Goal: Answer question/provide support: Share knowledge or assist other users

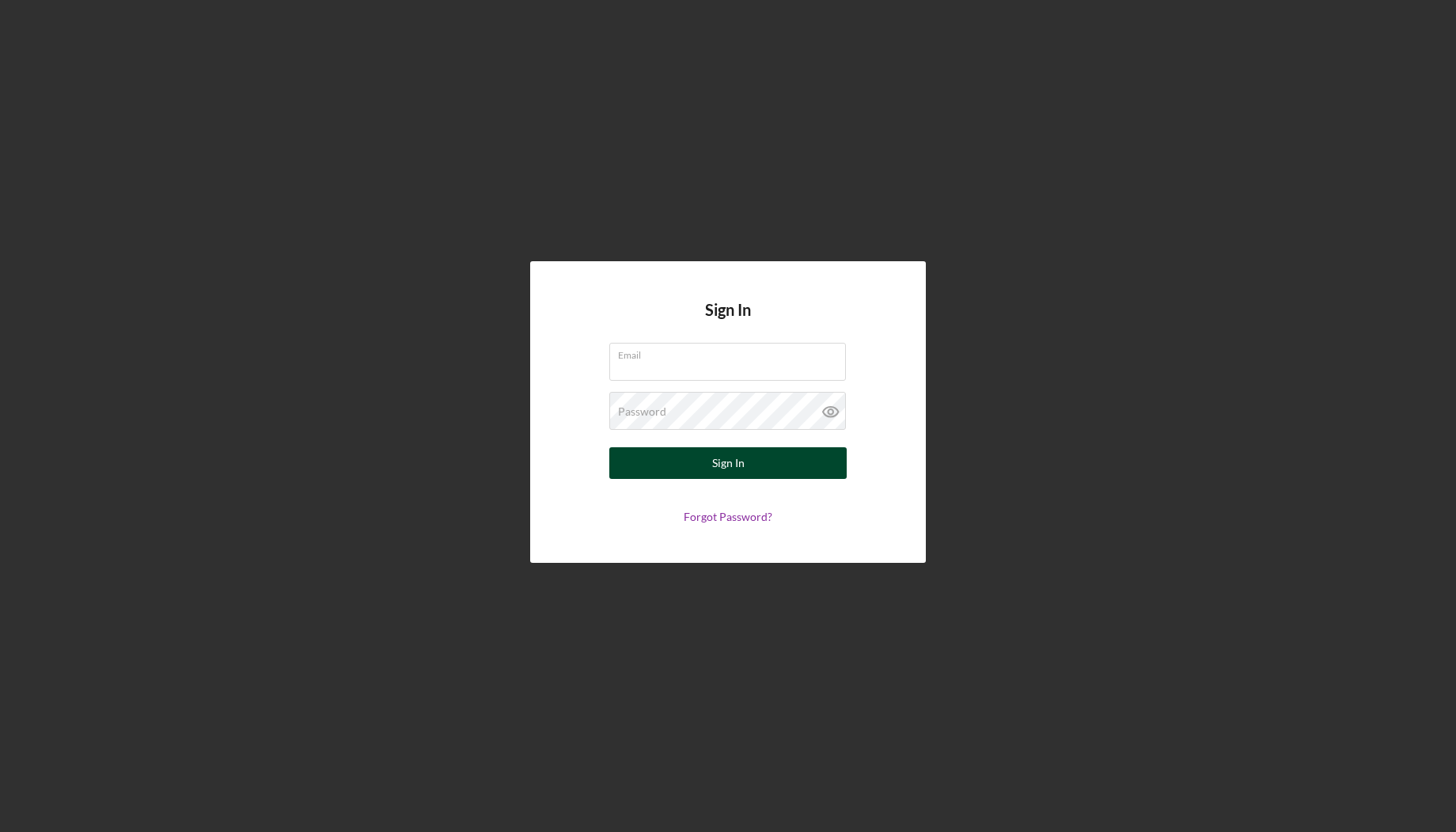
type input "[EMAIL_ADDRESS][DOMAIN_NAME]"
click at [747, 468] on button "Sign In" at bounding box center [728, 463] width 237 height 32
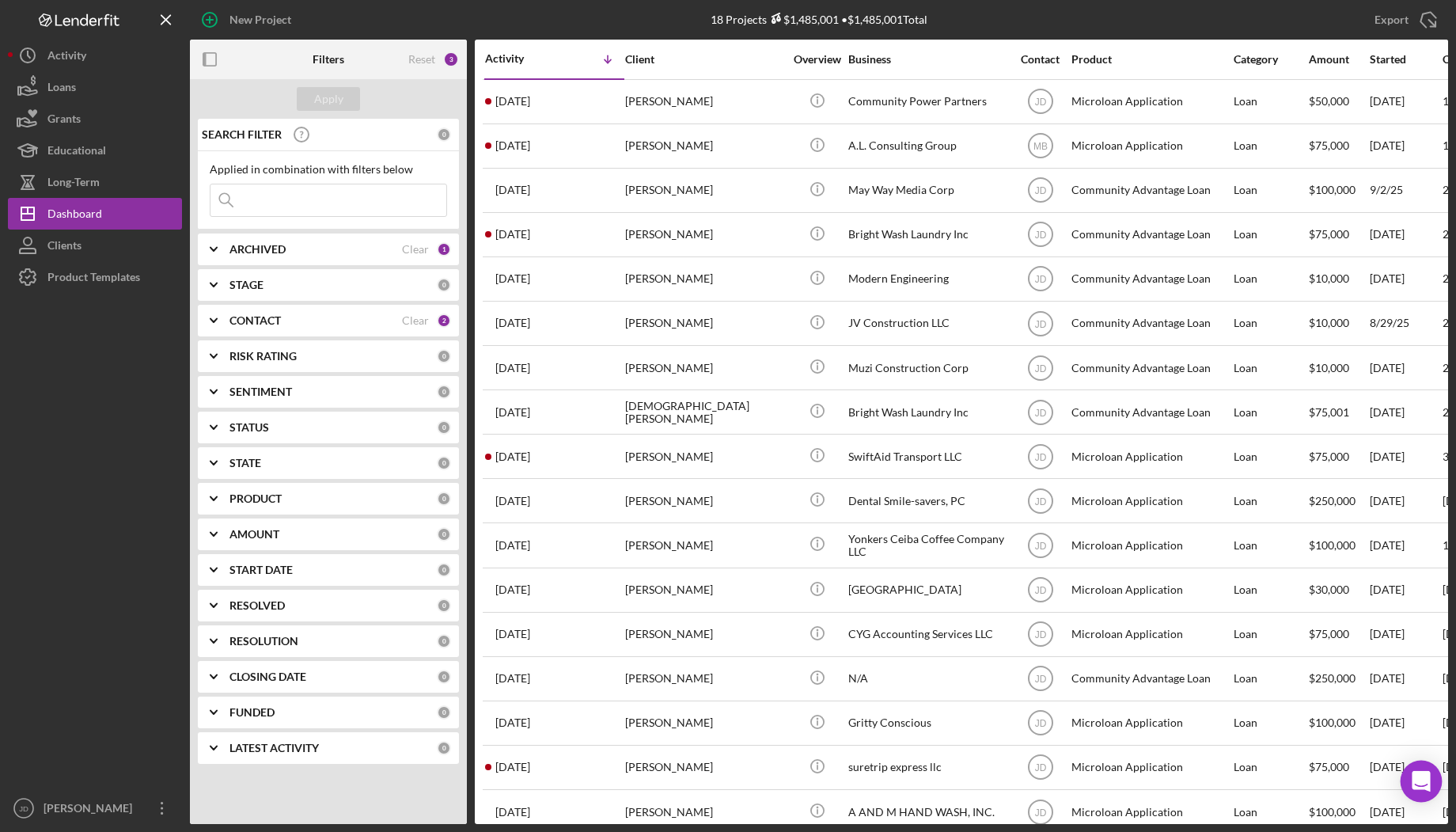
click at [1429, 783] on div "Open Intercom Messenger" at bounding box center [1421, 781] width 42 height 42
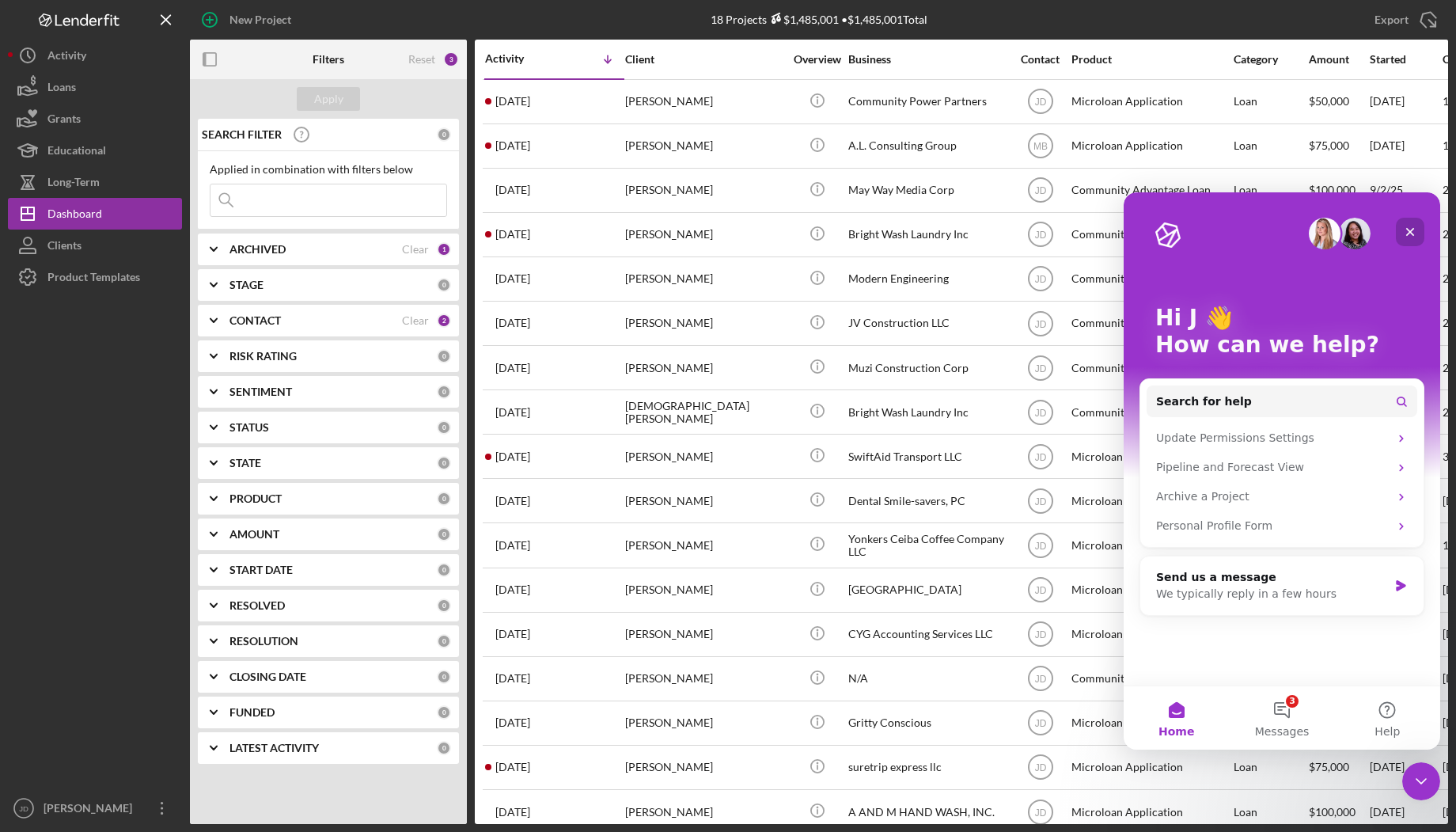
click at [1419, 231] on div "Close" at bounding box center [1410, 231] width 28 height 28
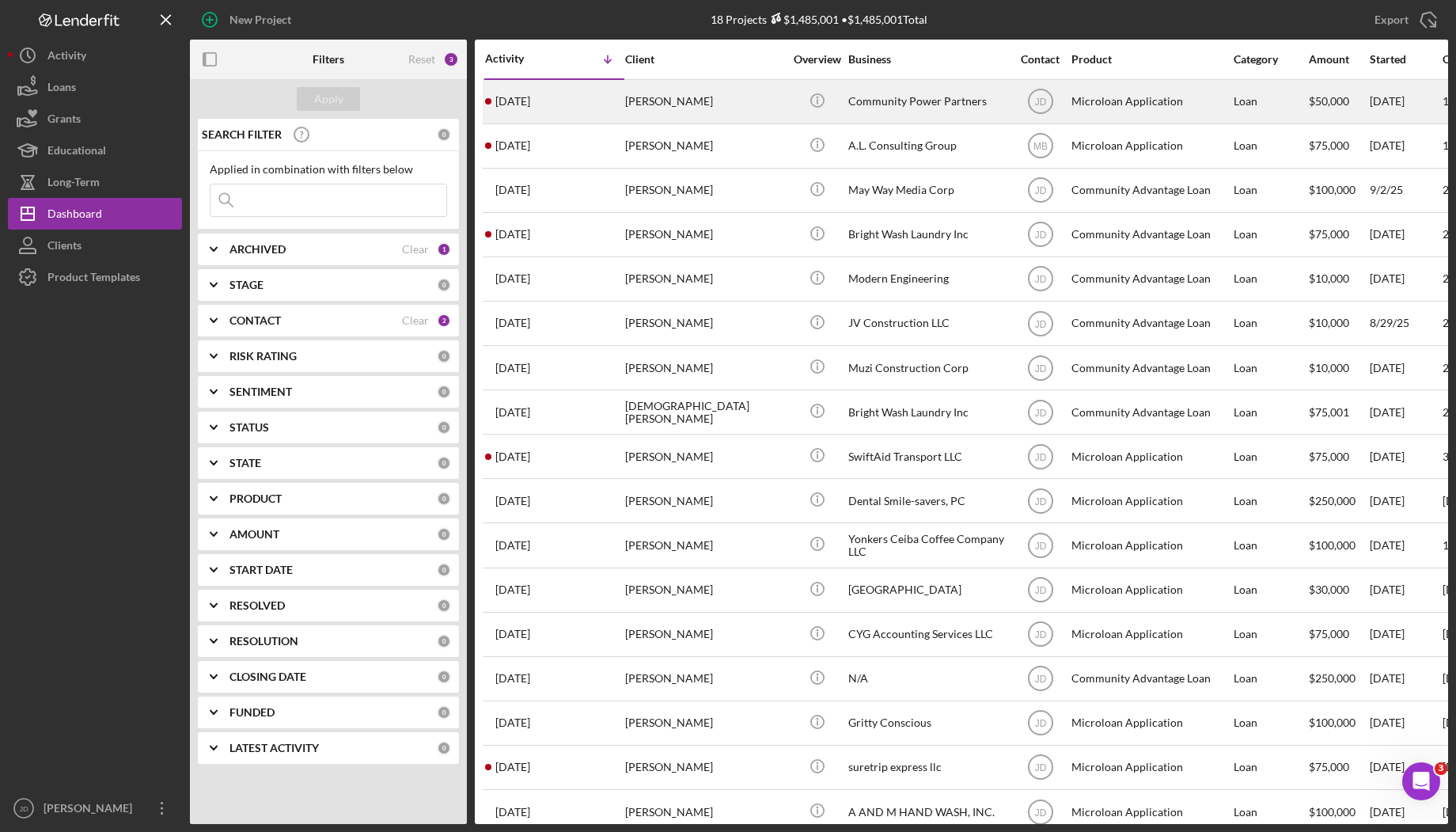
click at [695, 100] on div "[PERSON_NAME]" at bounding box center [704, 101] width 158 height 42
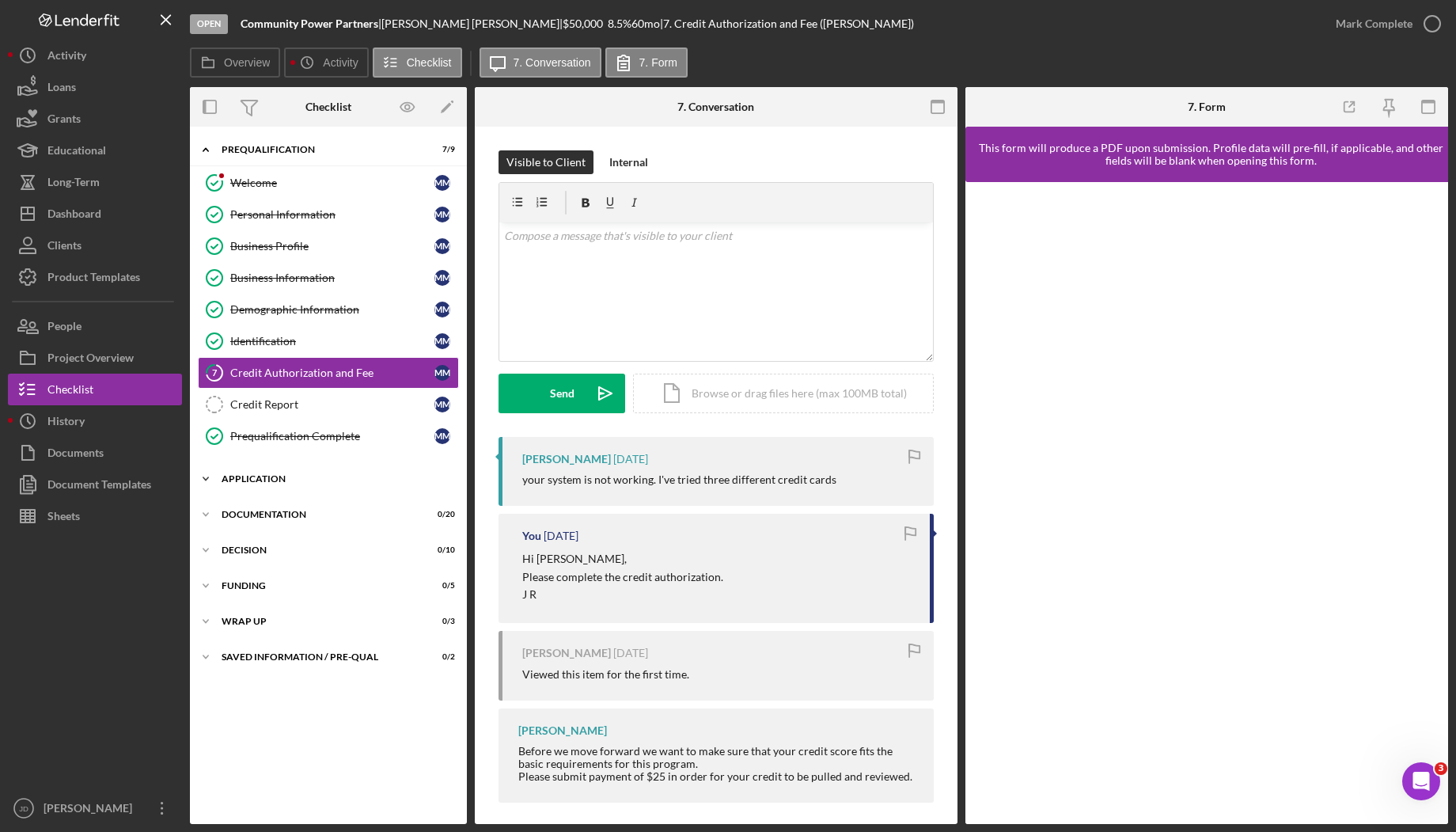
click at [207, 476] on icon "Icon/Expander" at bounding box center [206, 479] width 32 height 32
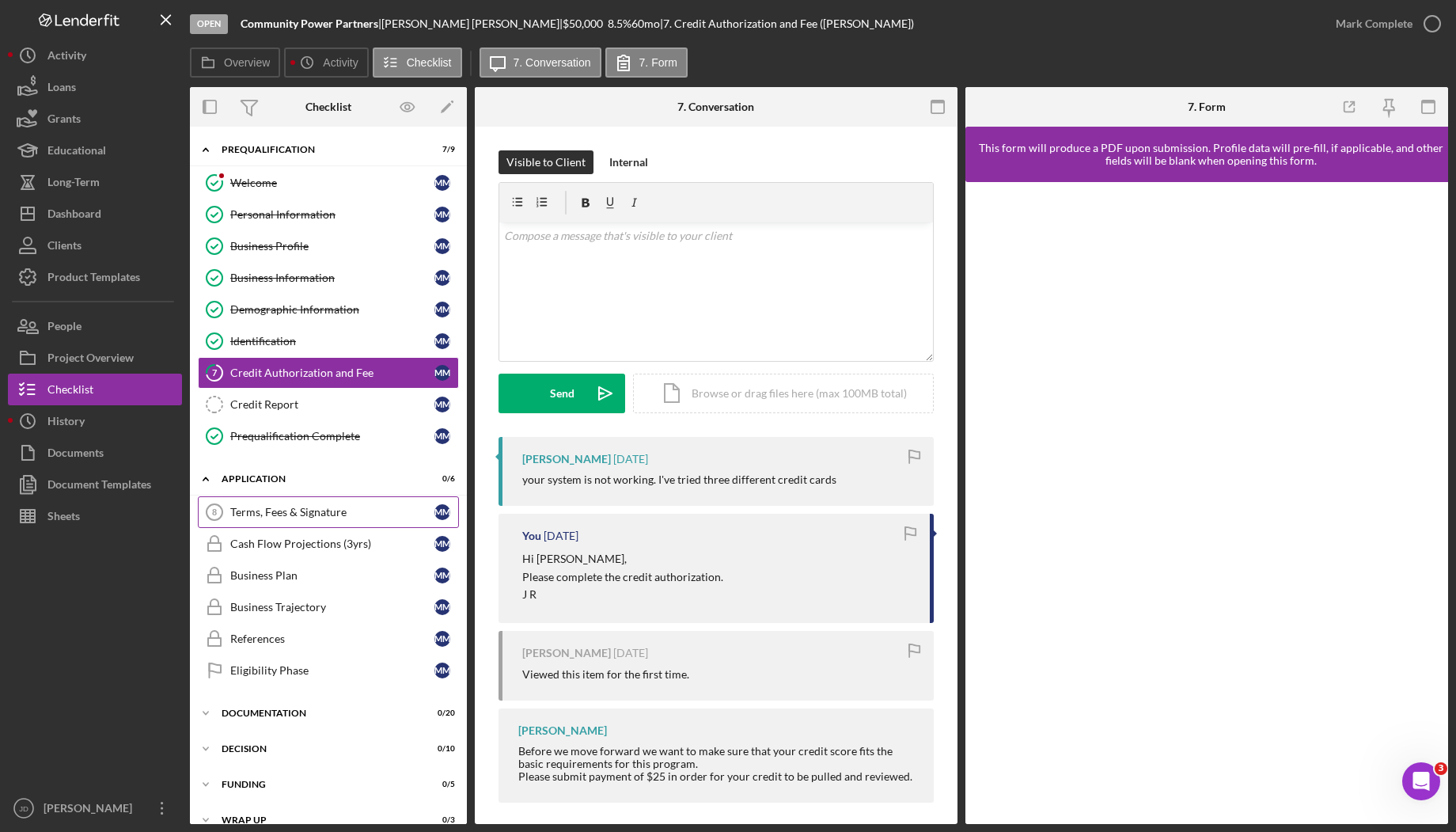
click at [429, 511] on div "Terms, Fees & Signature" at bounding box center [333, 512] width 204 height 12
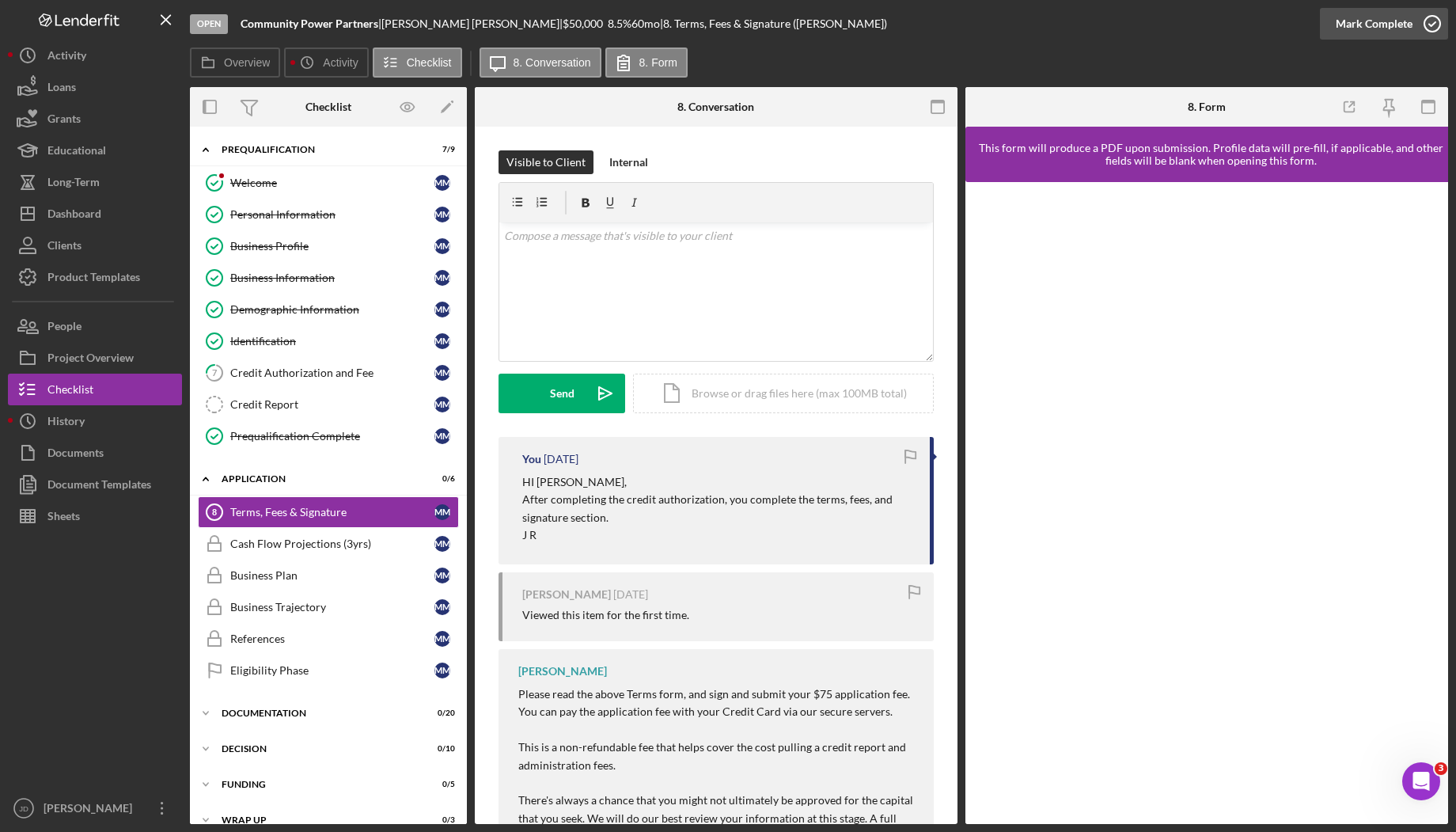
click at [1437, 29] on icon "button" at bounding box center [1433, 24] width 40 height 40
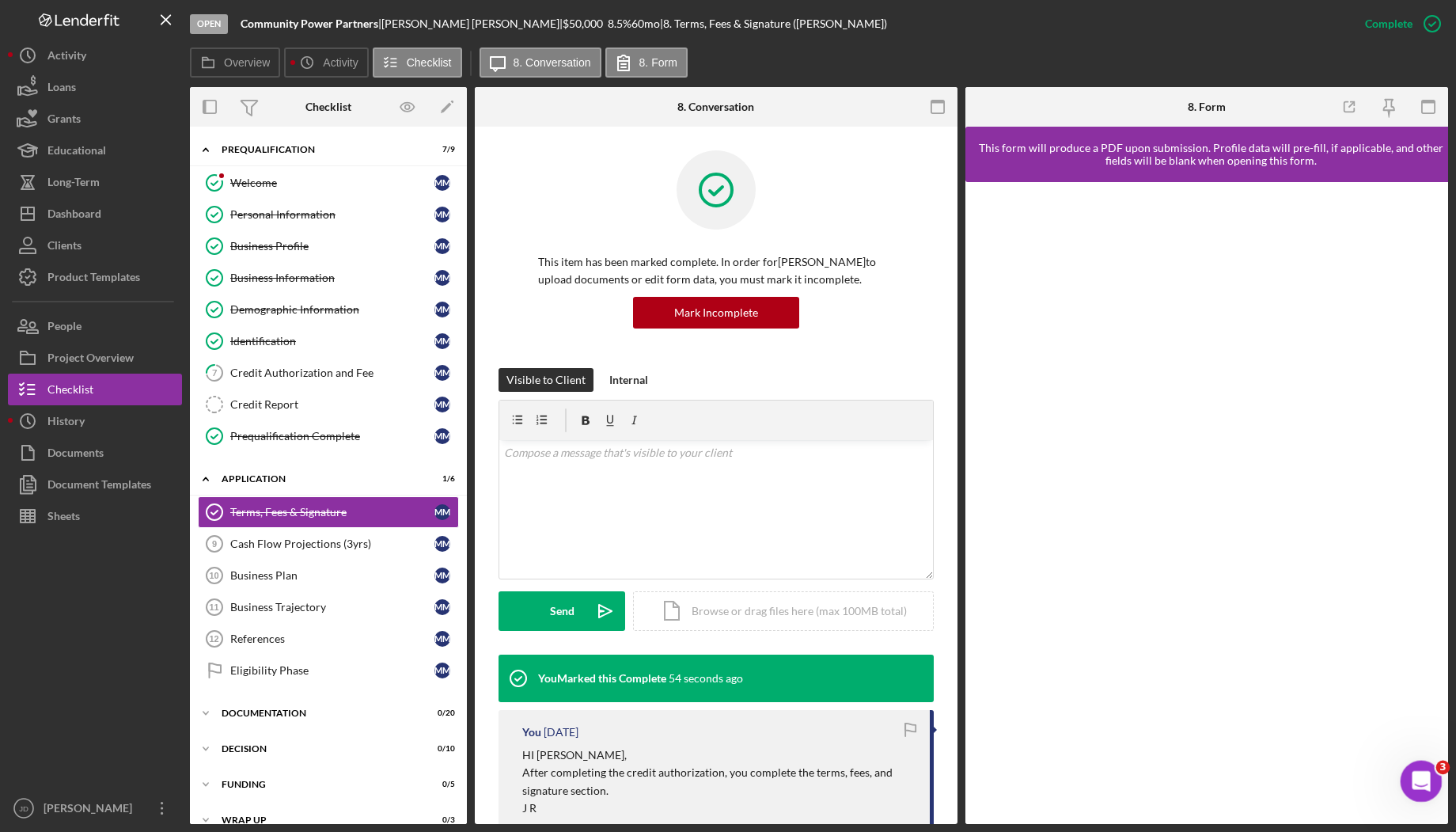
click at [1422, 784] on icon "Open Intercom Messenger" at bounding box center [1419, 778] width 26 height 26
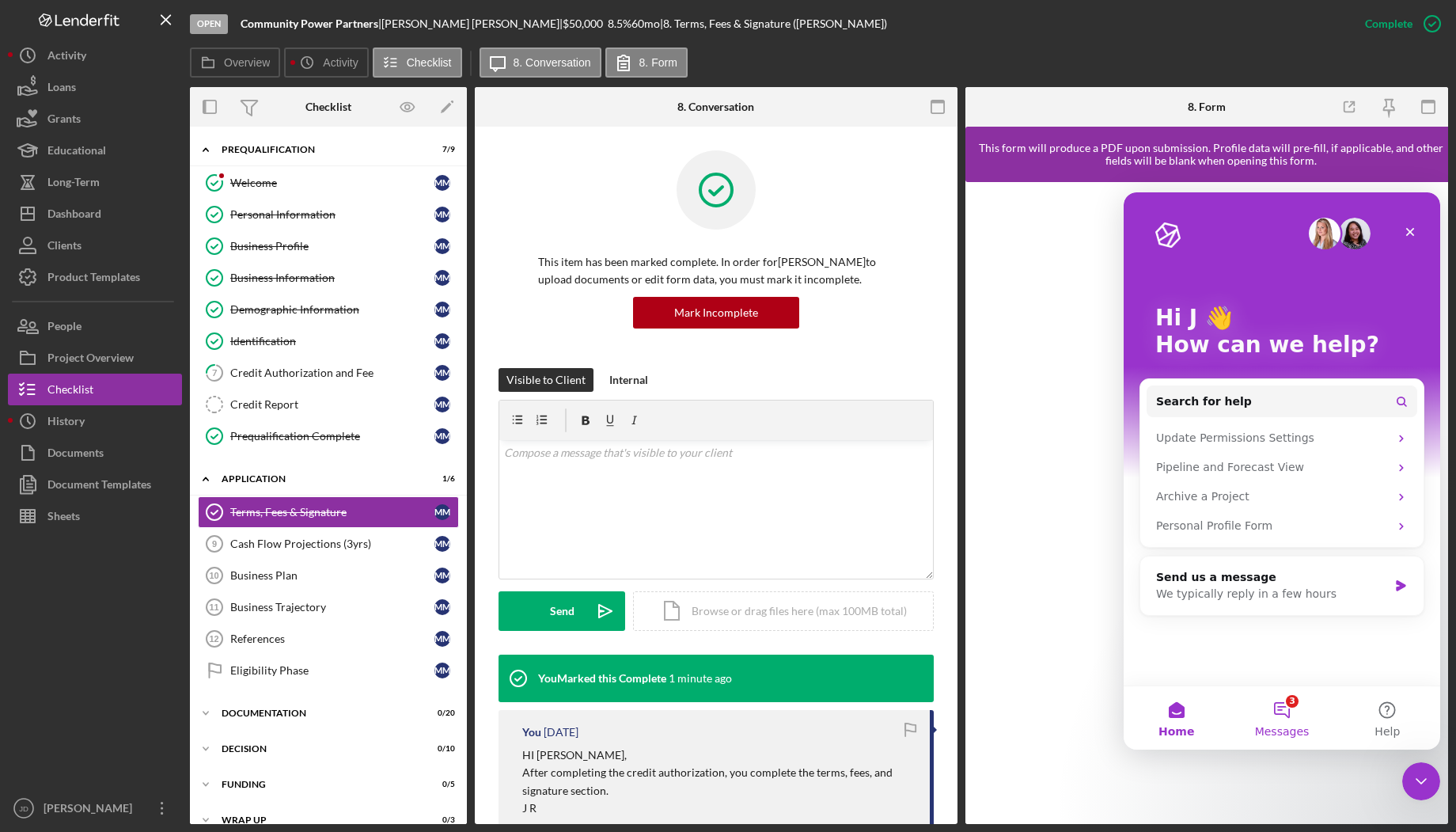
click at [1285, 713] on button "3 Messages" at bounding box center [1281, 718] width 105 height 63
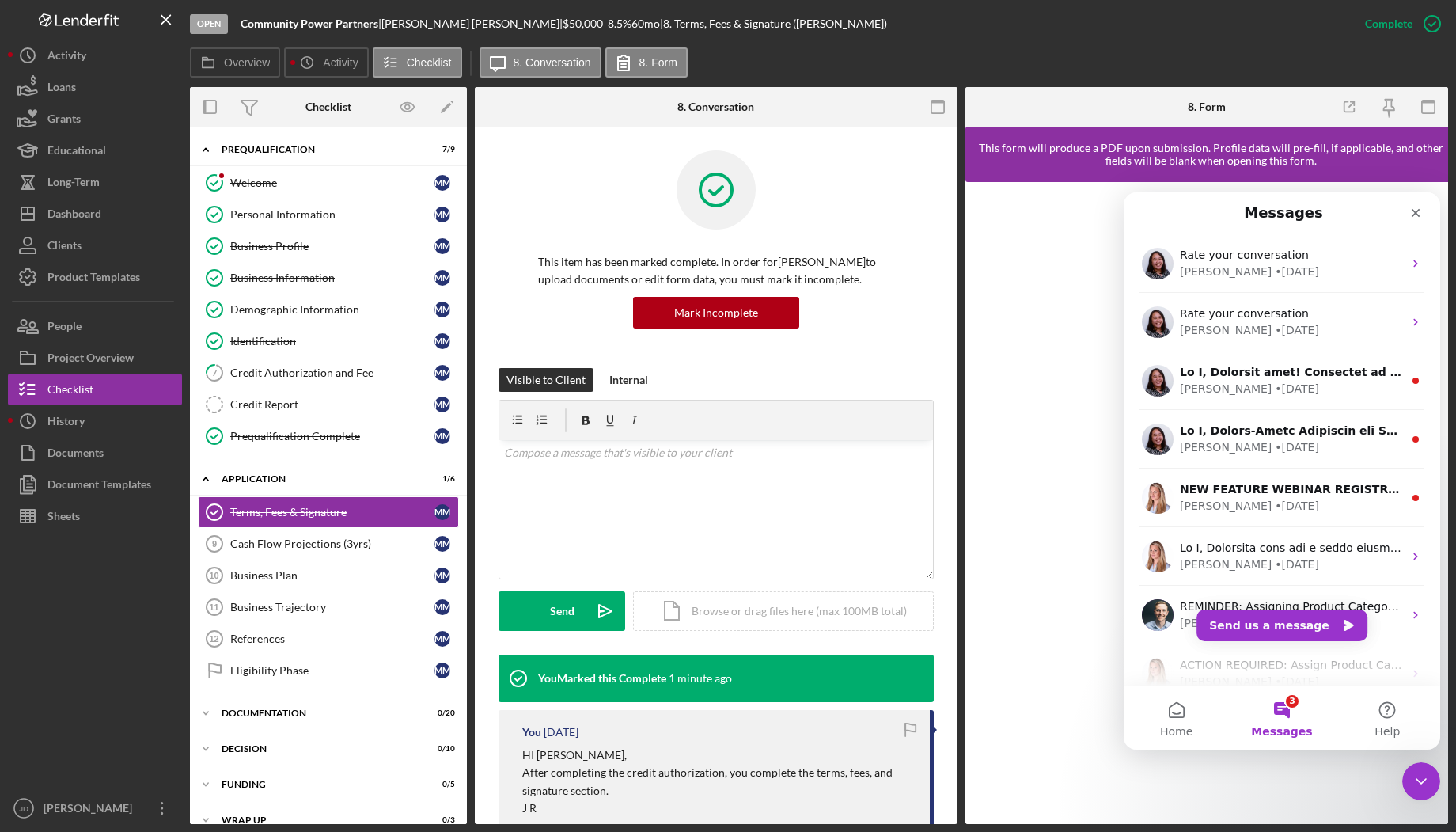
click at [1288, 713] on button "3 Messages" at bounding box center [1281, 718] width 105 height 63
click at [1176, 712] on button "Home" at bounding box center [1176, 718] width 105 height 63
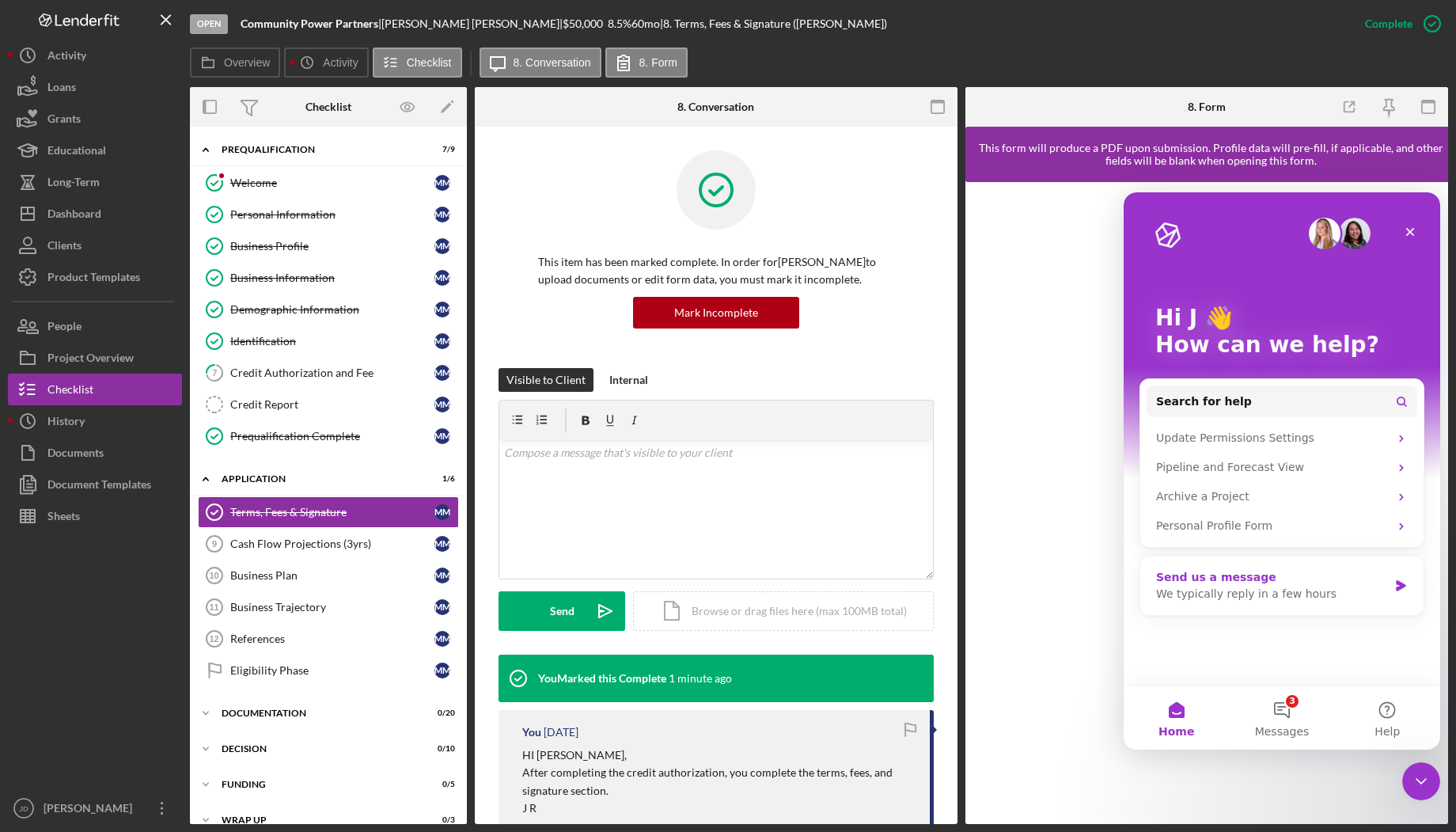
click at [1389, 586] on div "Send us a message We typically reply in a few hours" at bounding box center [1282, 586] width 283 height 59
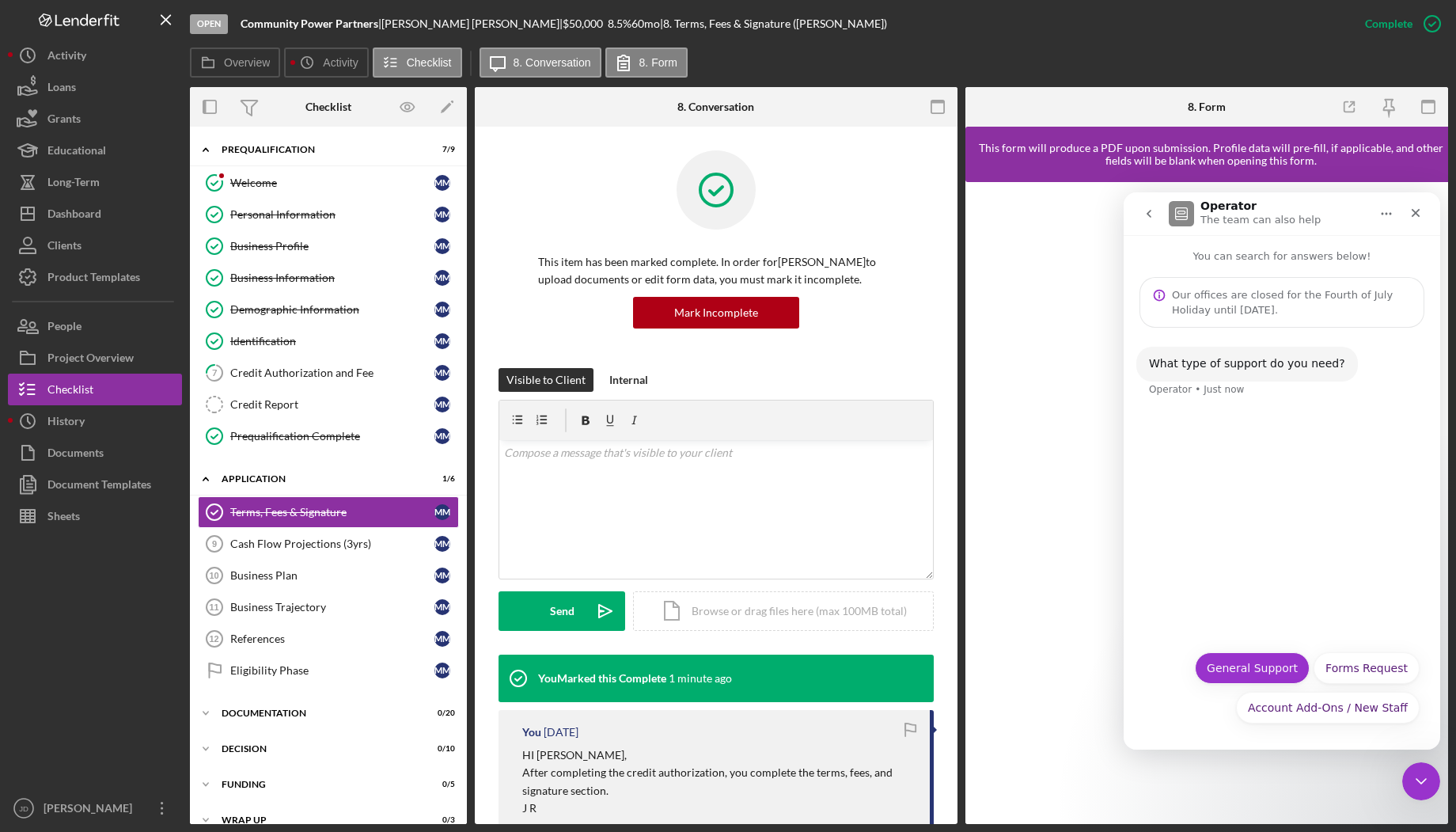
click at [1261, 669] on button "General Support" at bounding box center [1252, 668] width 114 height 32
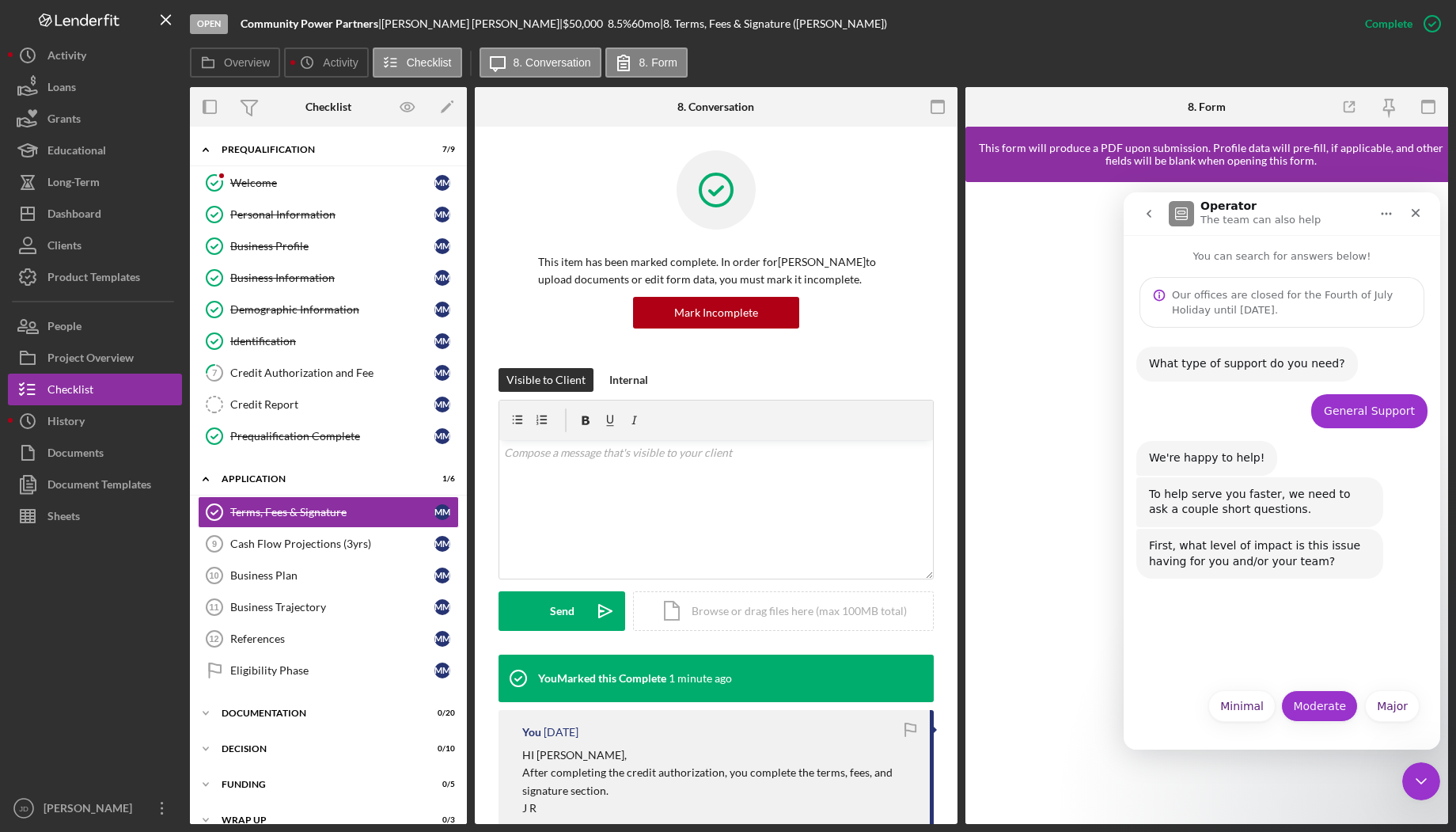
click at [1351, 708] on button "Moderate" at bounding box center [1319, 706] width 77 height 32
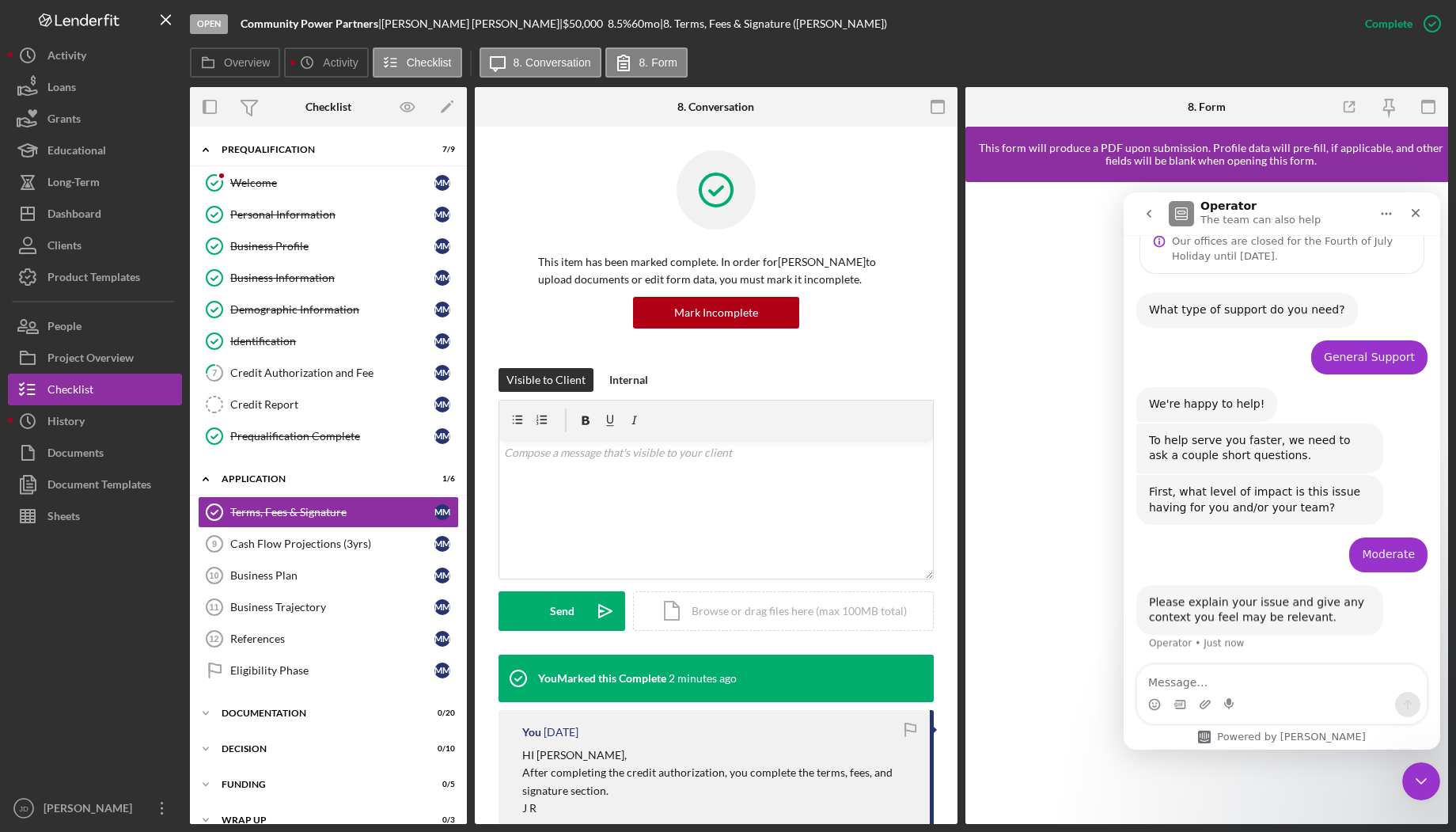
scroll to position [57, 0]
click at [1268, 685] on textarea "Message…" at bounding box center [1282, 678] width 290 height 27
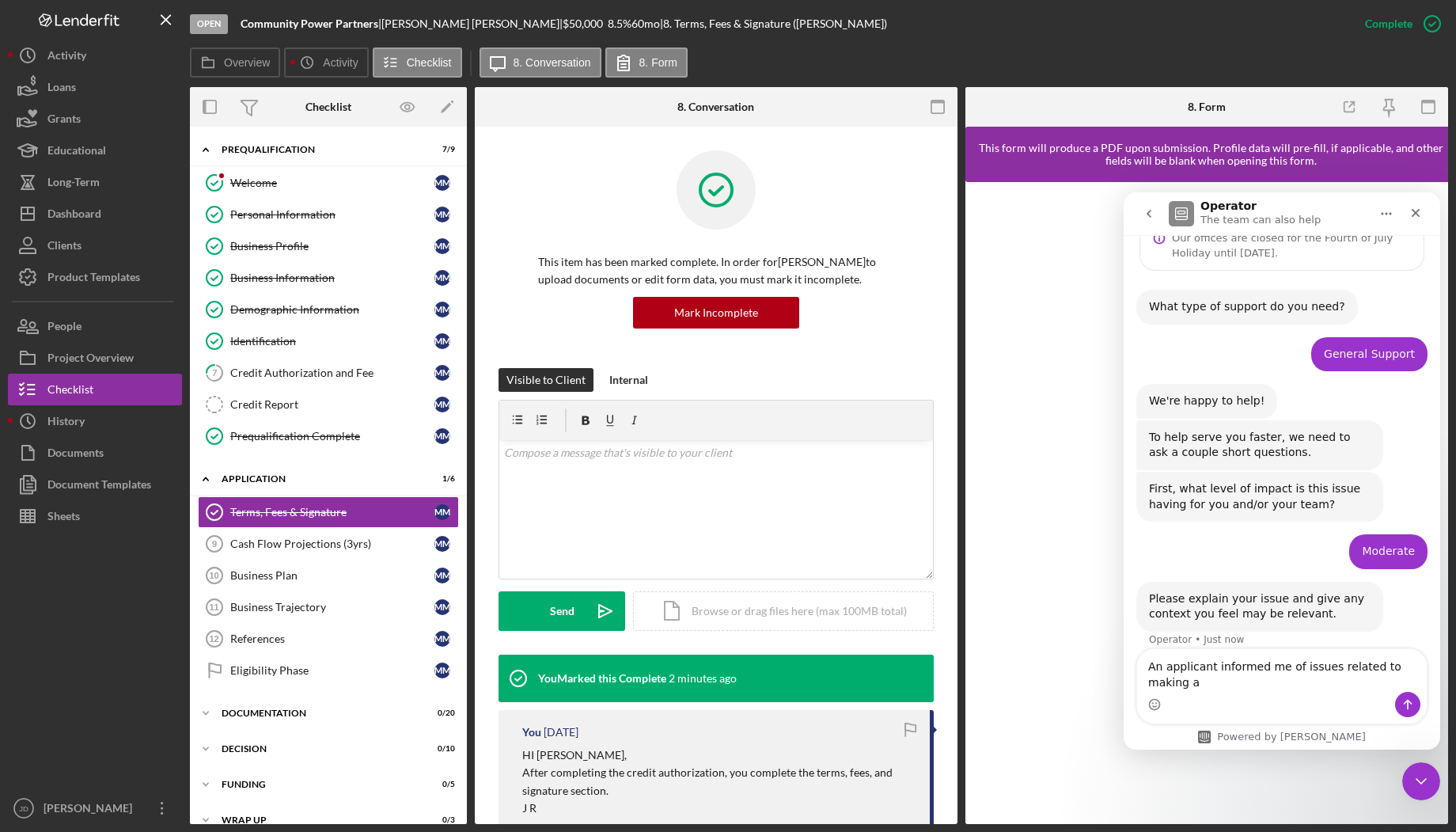
scroll to position [73, 0]
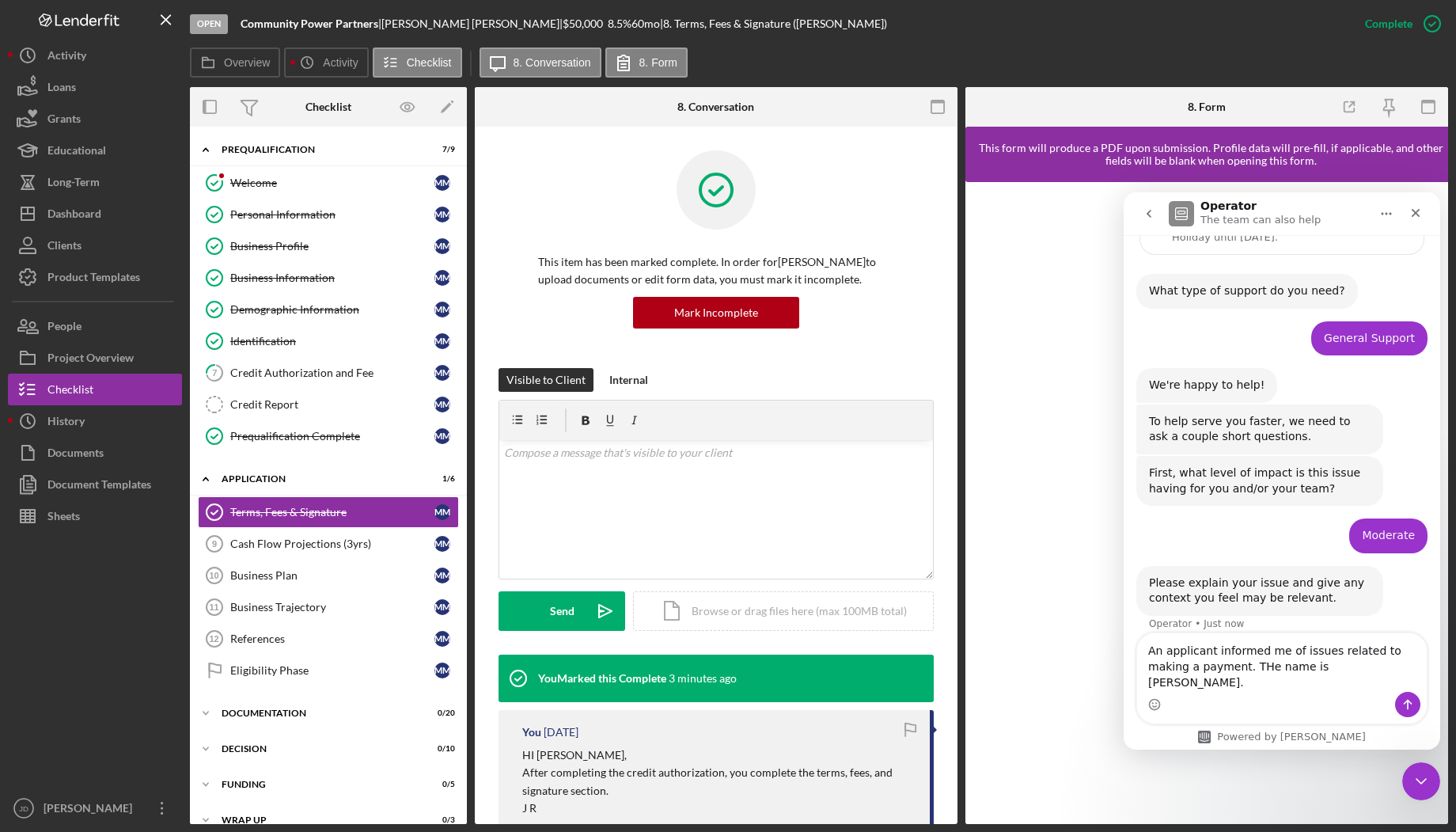
click at [1216, 680] on textarea "An applicant informed me of issues related to making a payment. THe name is [PE…" at bounding box center [1282, 662] width 290 height 59
click at [1221, 681] on textarea "An applicant informed me of issues related to making a payment. THe name is [PE…" at bounding box center [1282, 662] width 290 height 59
click at [1374, 683] on textarea "An applicant informed me of issues related to making a payment. The name is [PE…" at bounding box center [1282, 662] width 290 height 59
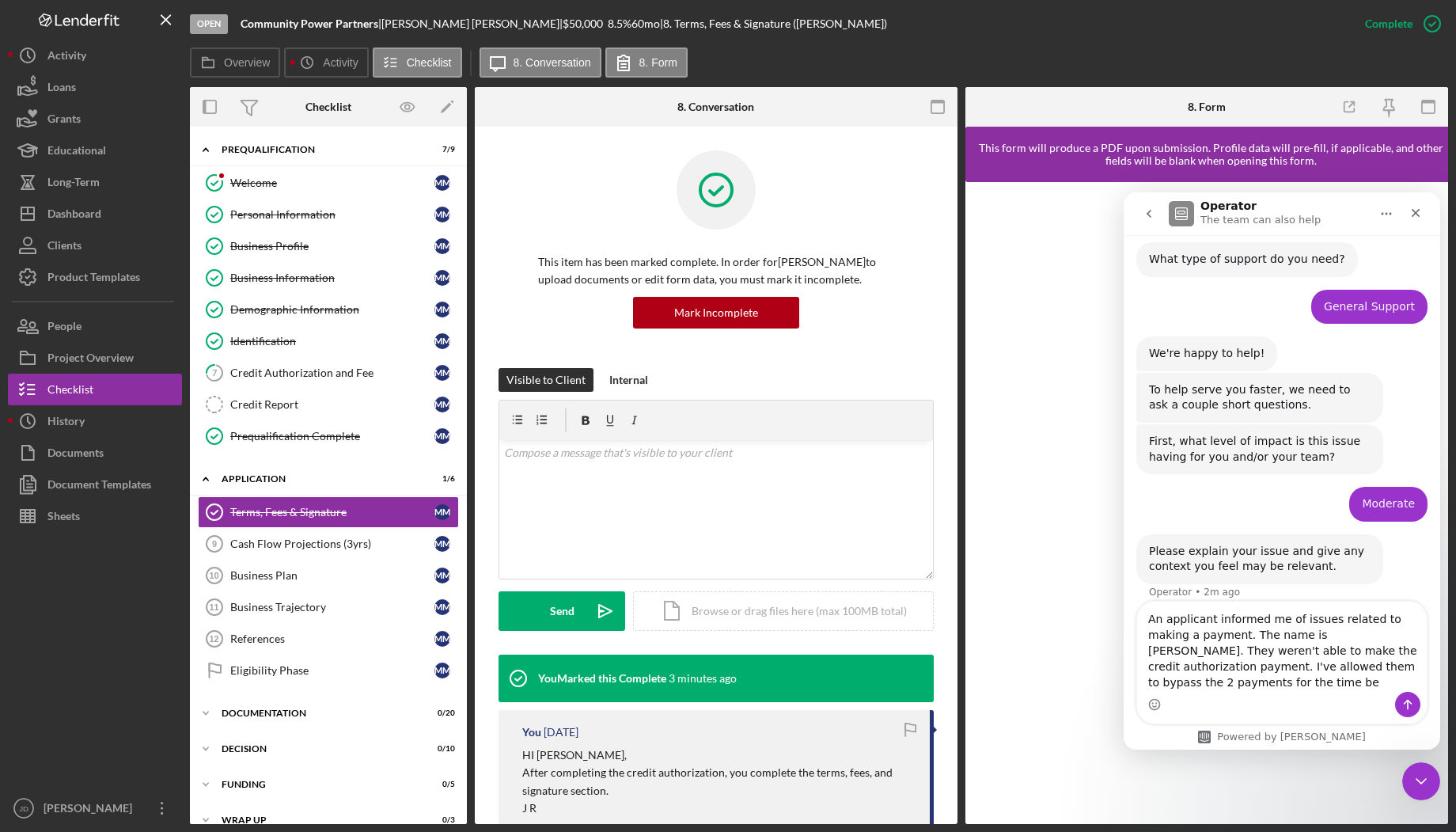
scroll to position [120, 0]
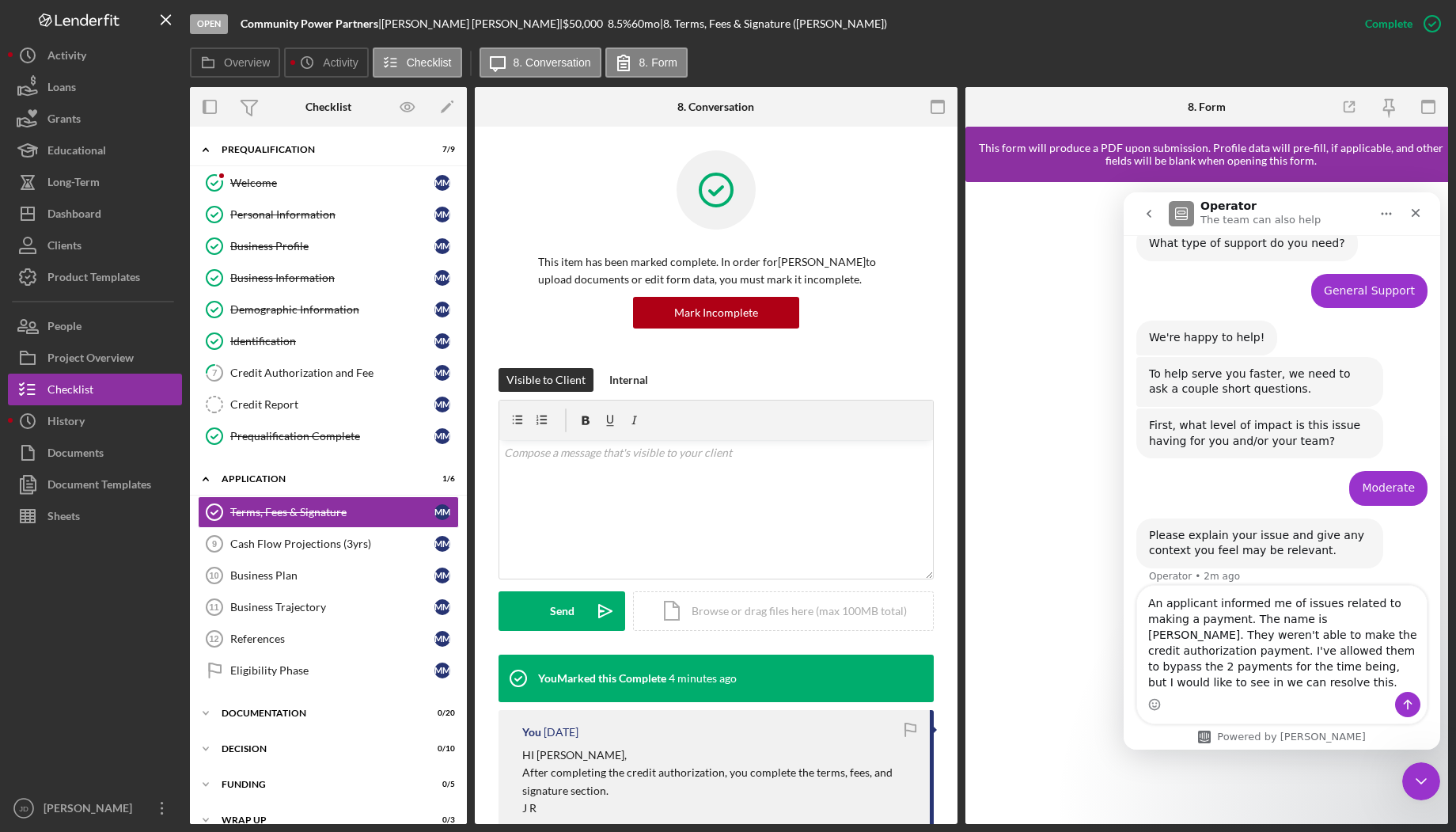
type textarea "An applicant informed me of issues related to making a payment. The name is [PE…"
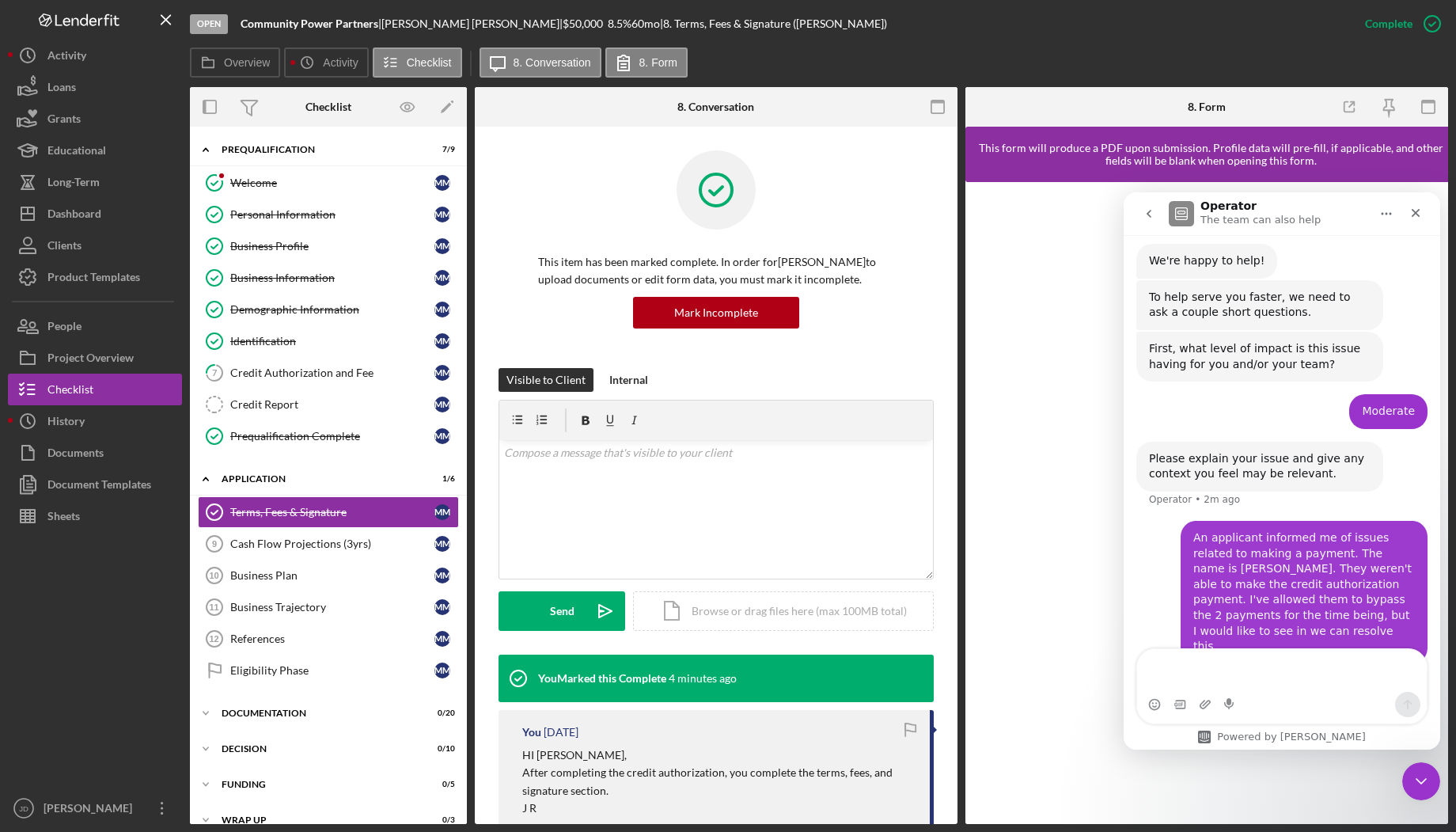
scroll to position [213, 0]
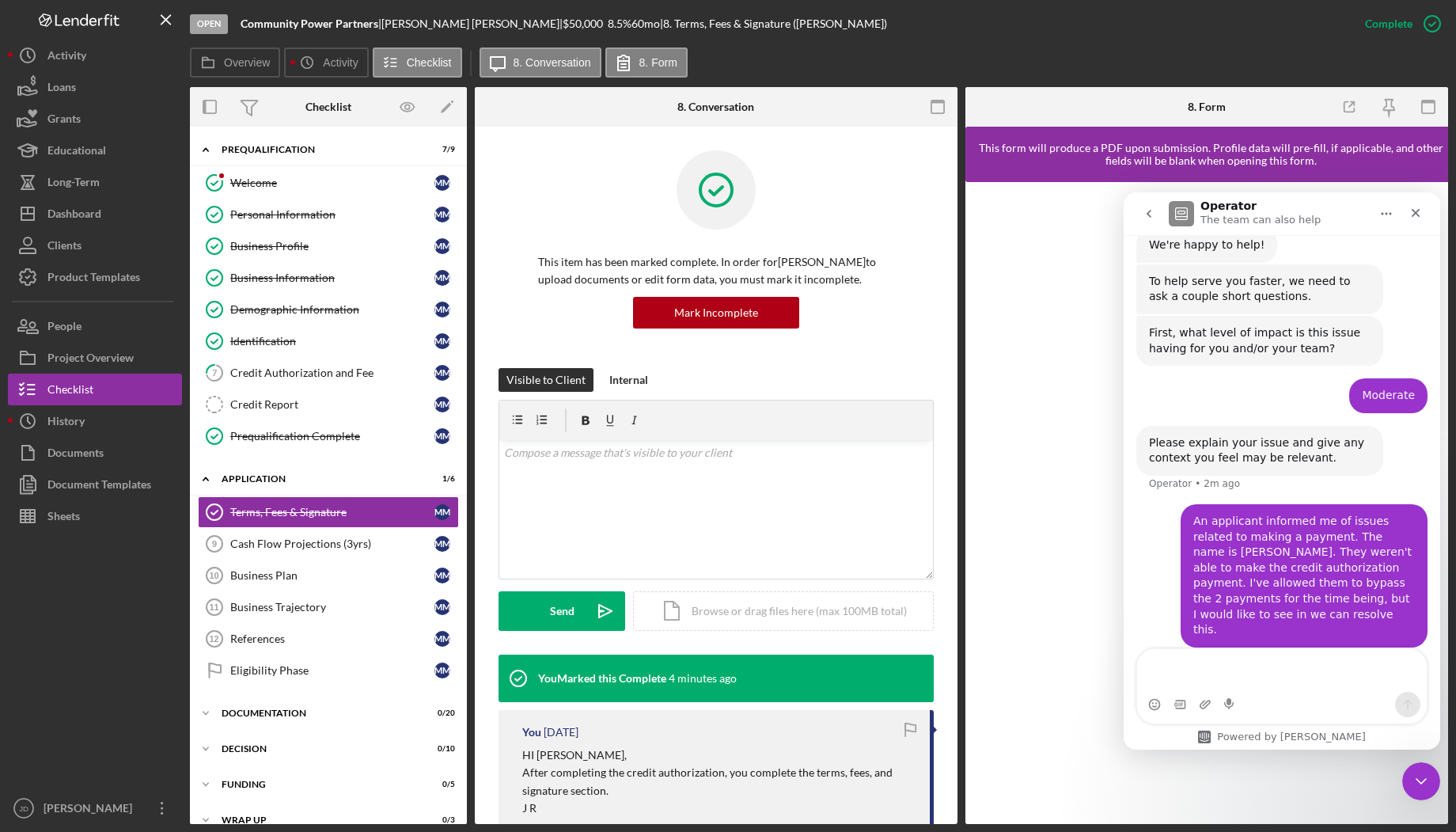
type textarea "T"
click at [1416, 215] on icon "Close" at bounding box center [1415, 212] width 12 height 12
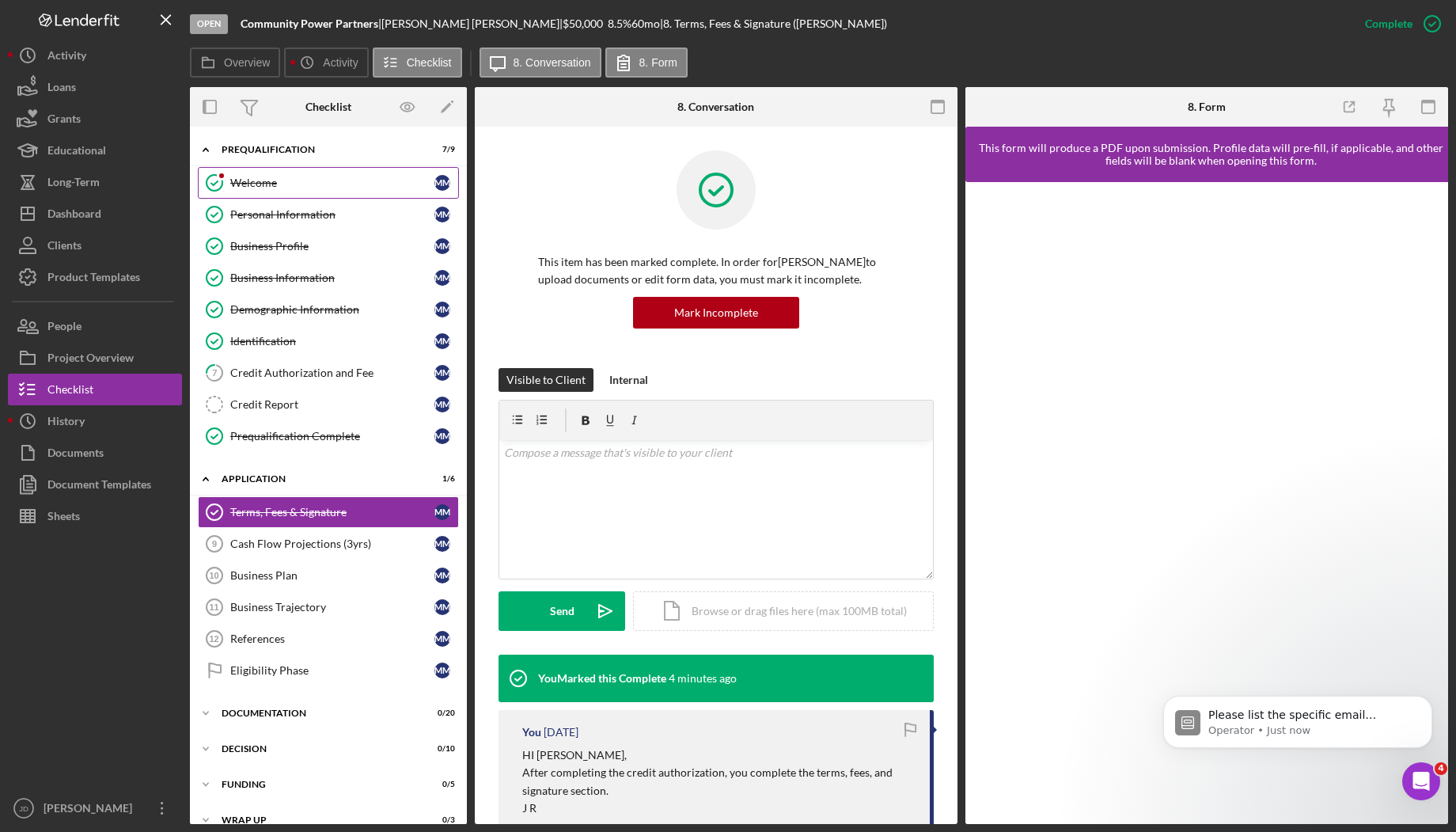
scroll to position [291, 0]
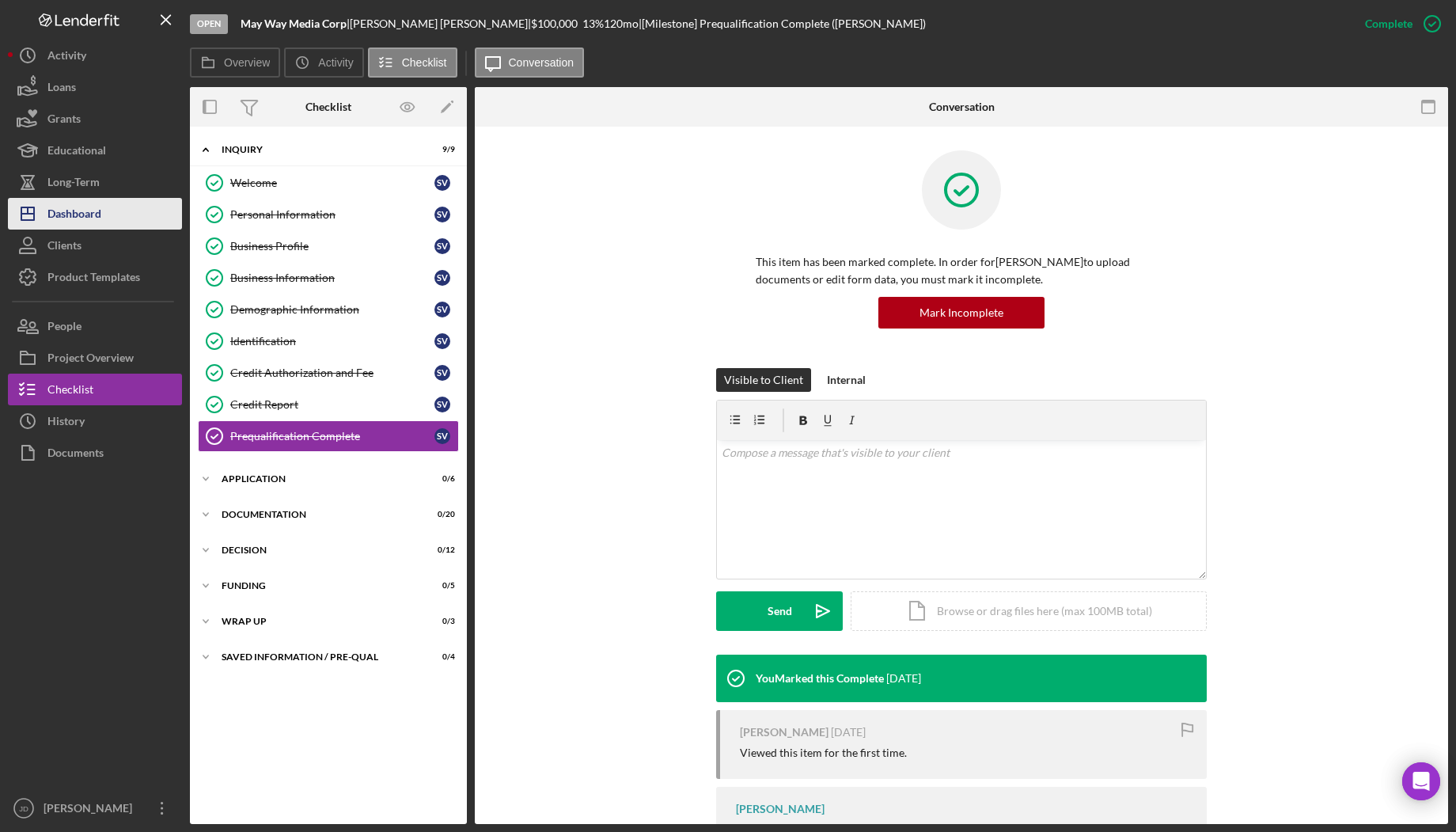
click at [71, 214] on div "Dashboard" at bounding box center [74, 215] width 54 height 36
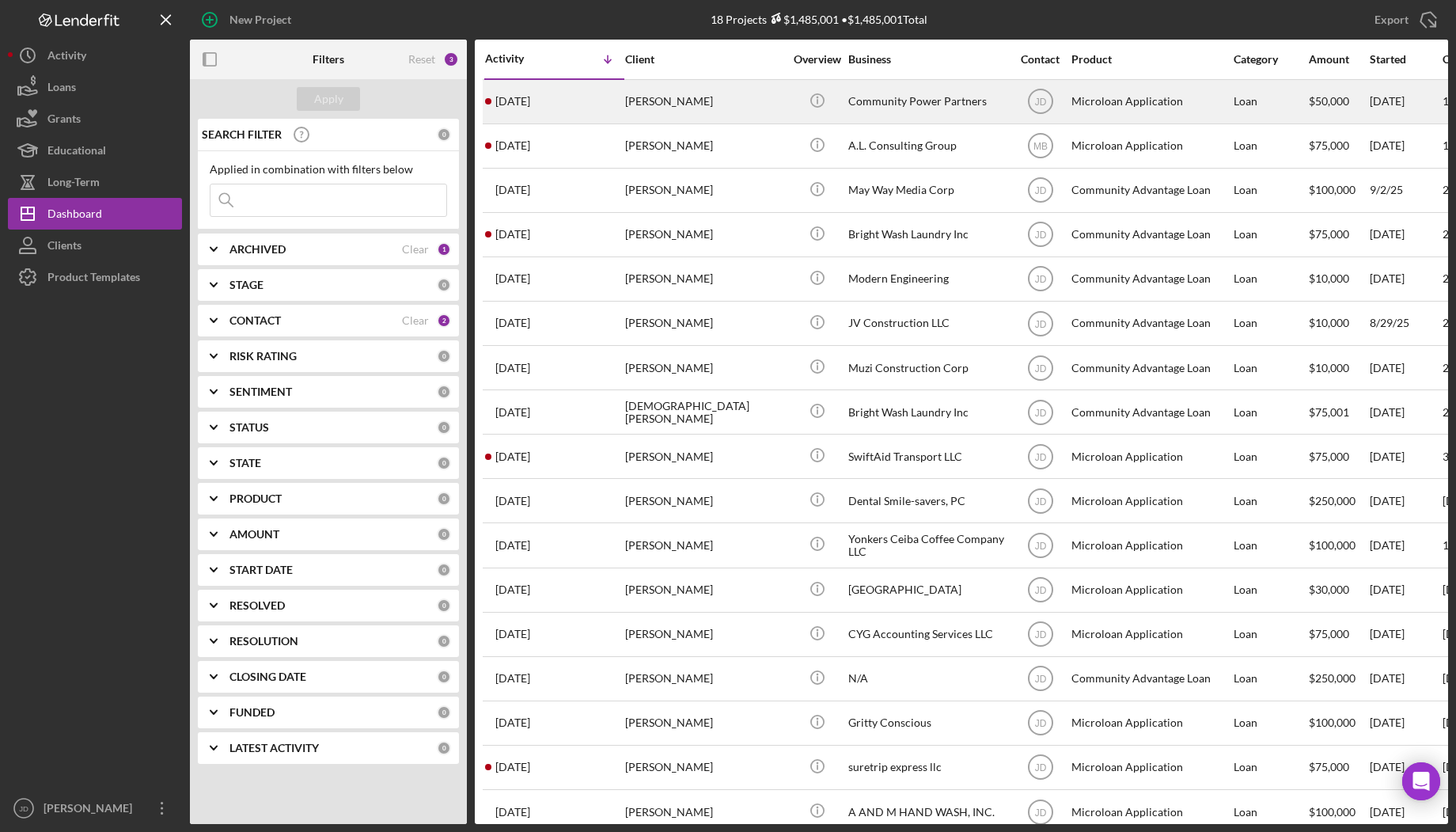
click at [663, 97] on div "[PERSON_NAME]" at bounding box center [704, 101] width 158 height 42
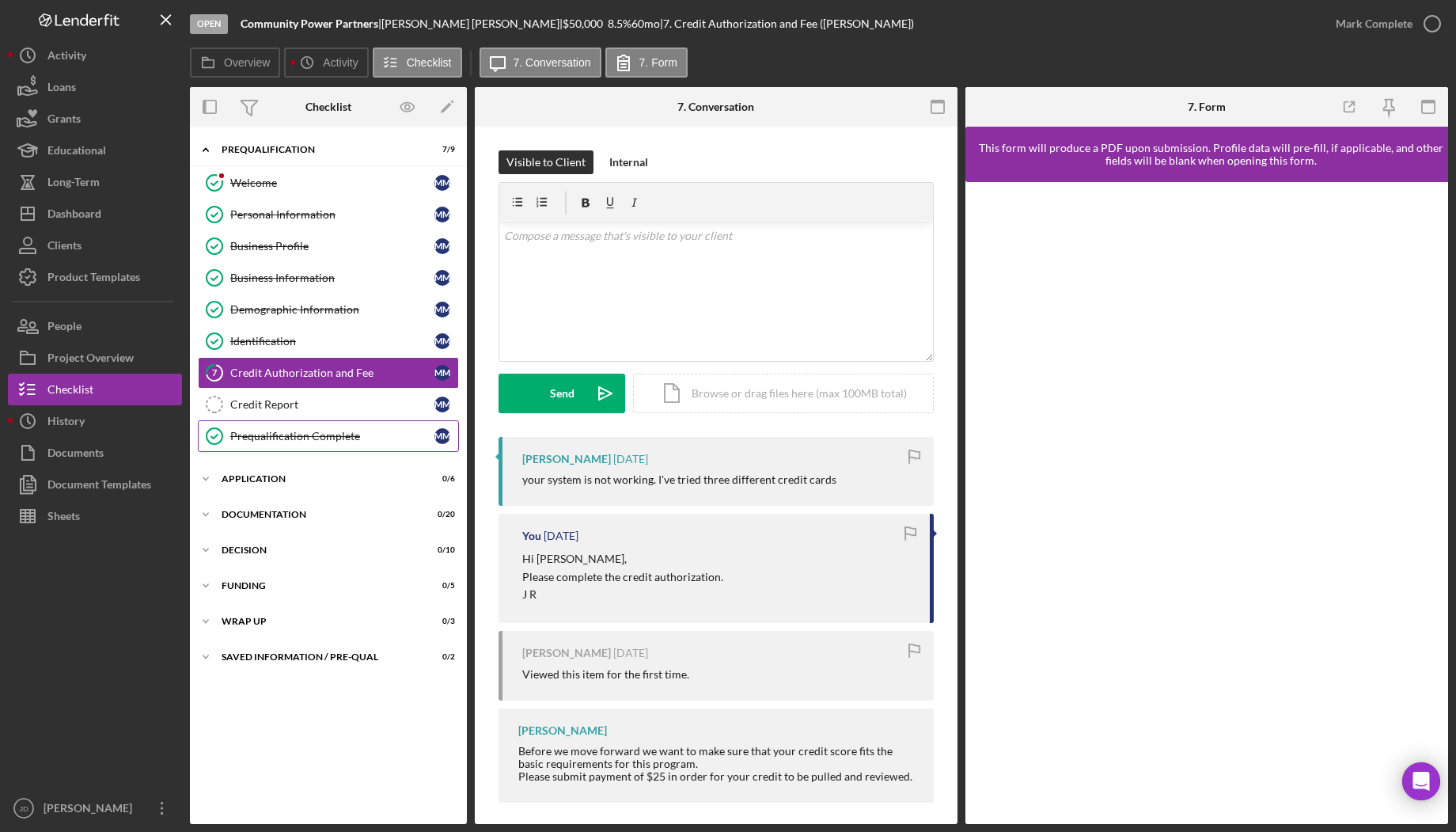
click at [332, 436] on div "Prequalification Complete" at bounding box center [333, 435] width 204 height 12
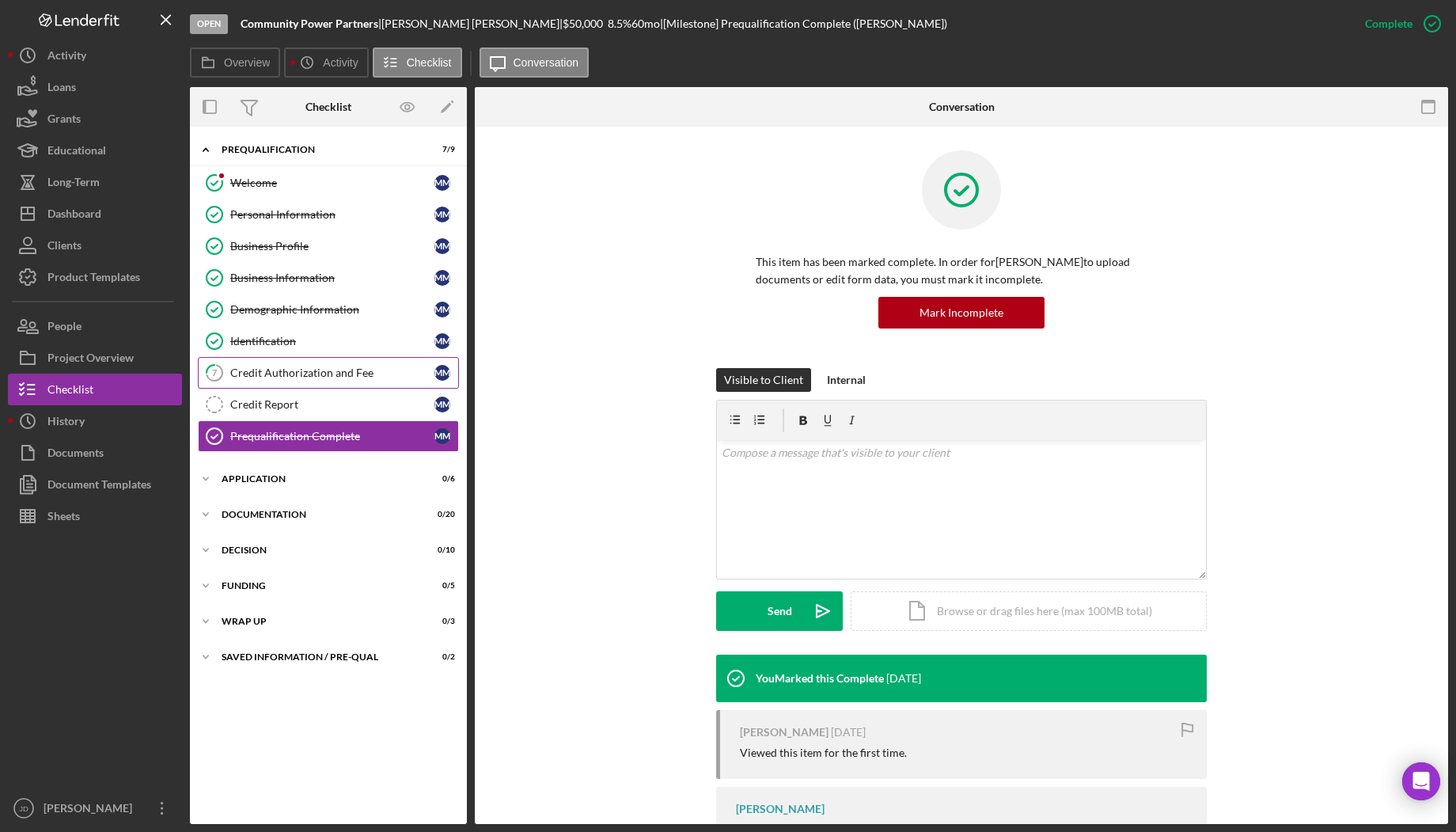
click at [289, 372] on div "Credit Authorization and Fee" at bounding box center [333, 372] width 204 height 12
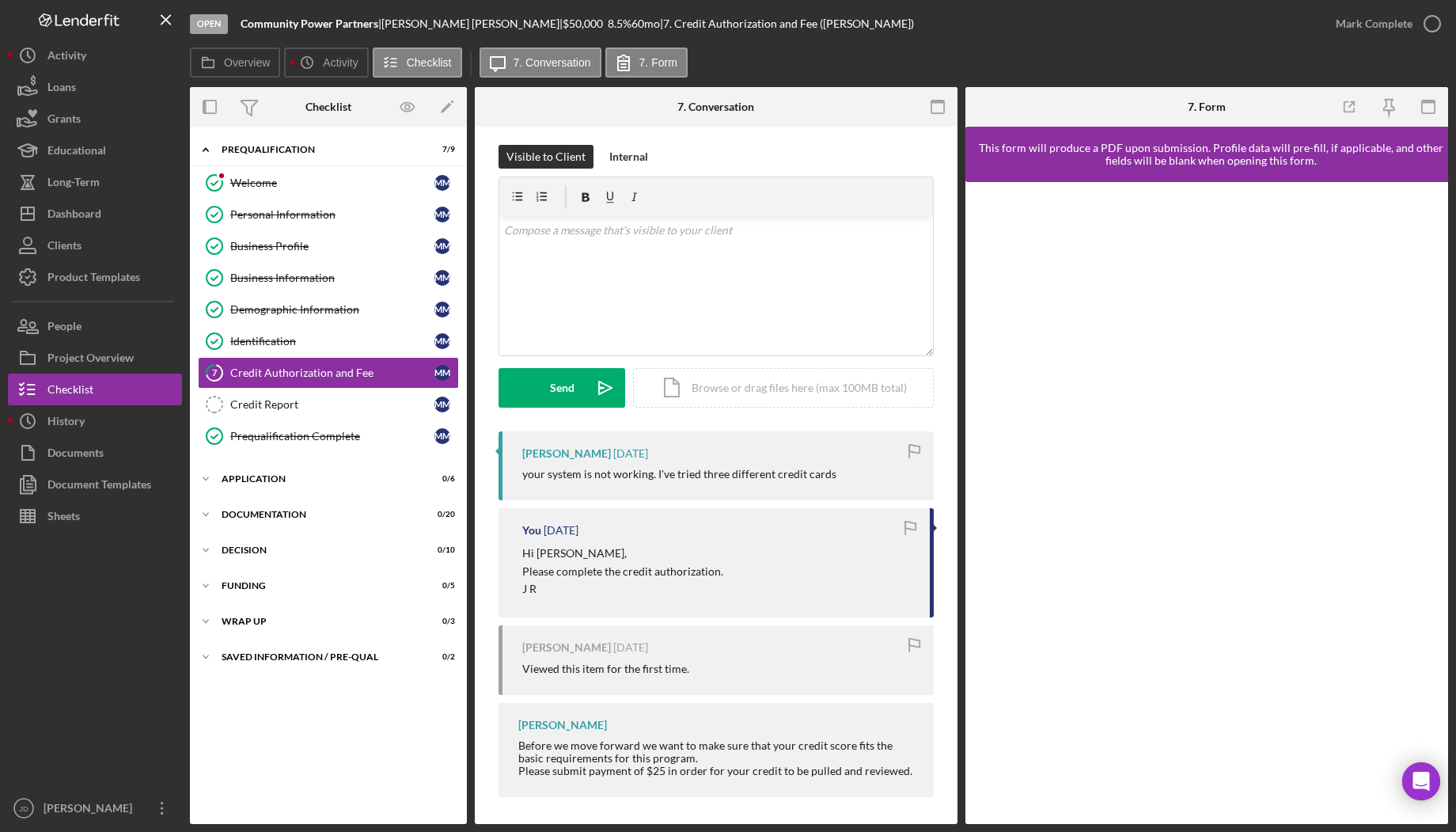
scroll to position [10, 0]
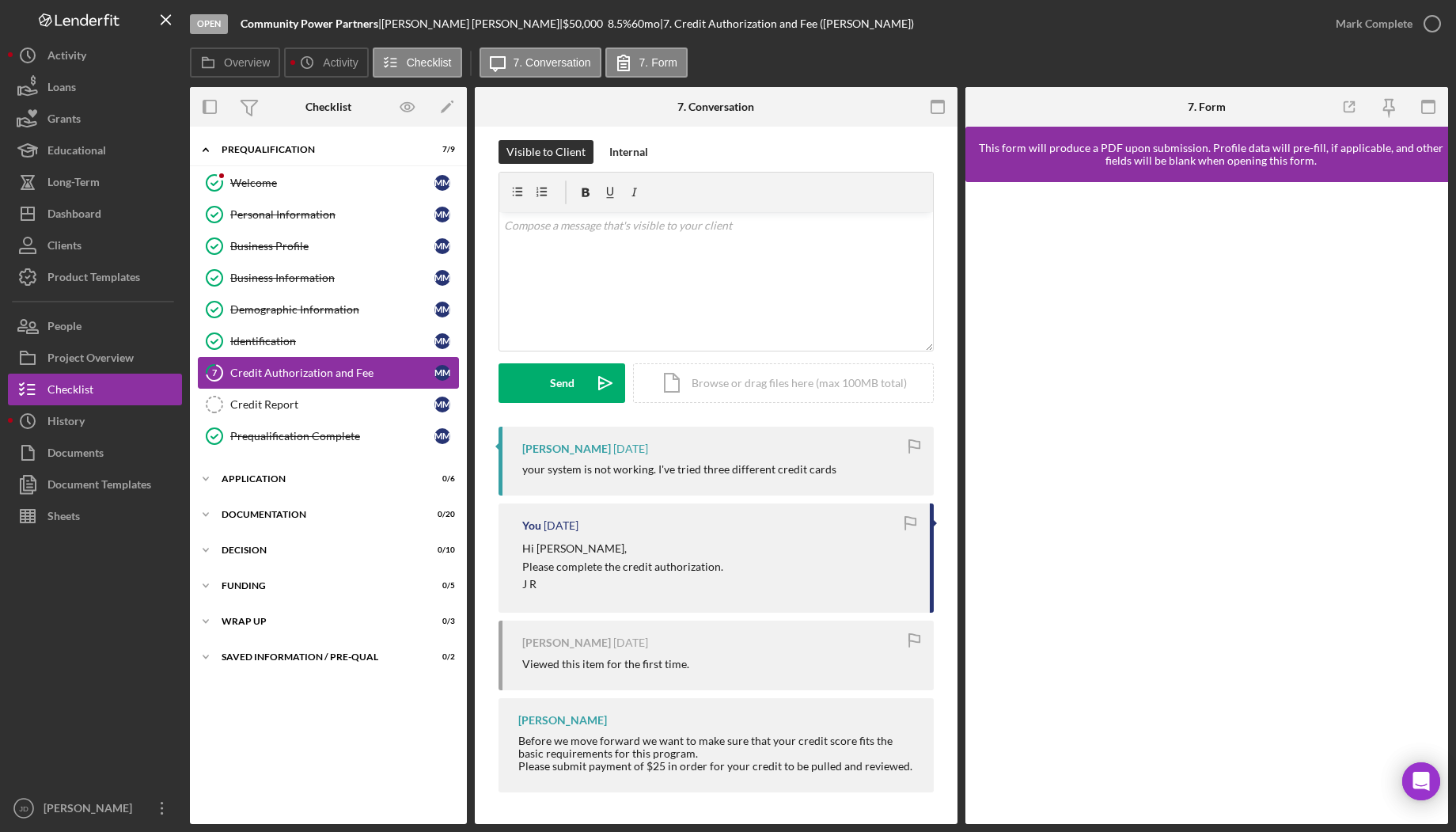
click at [310, 374] on div "Credit Authorization and Fee" at bounding box center [333, 372] width 204 height 12
click at [208, 475] on icon "Icon/Expander" at bounding box center [206, 479] width 32 height 32
